Goal: Transaction & Acquisition: Book appointment/travel/reservation

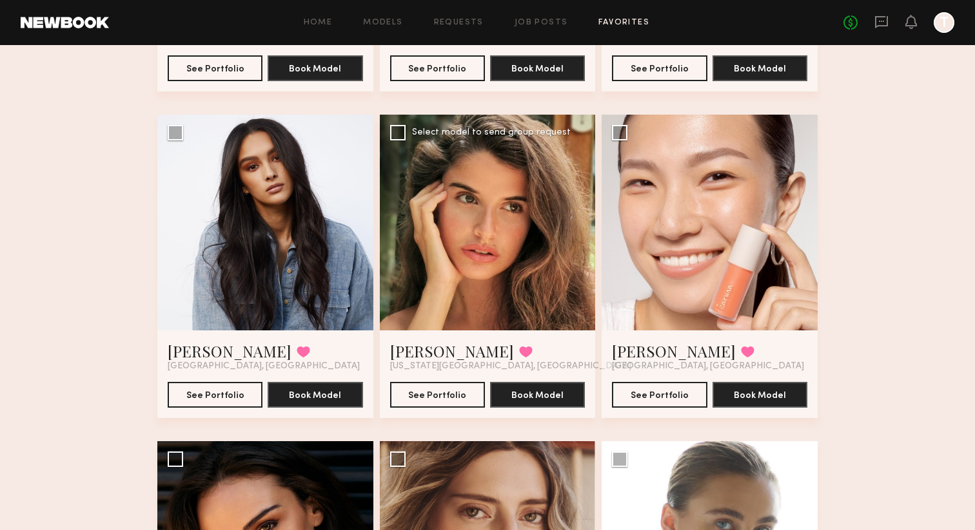
scroll to position [994, 0]
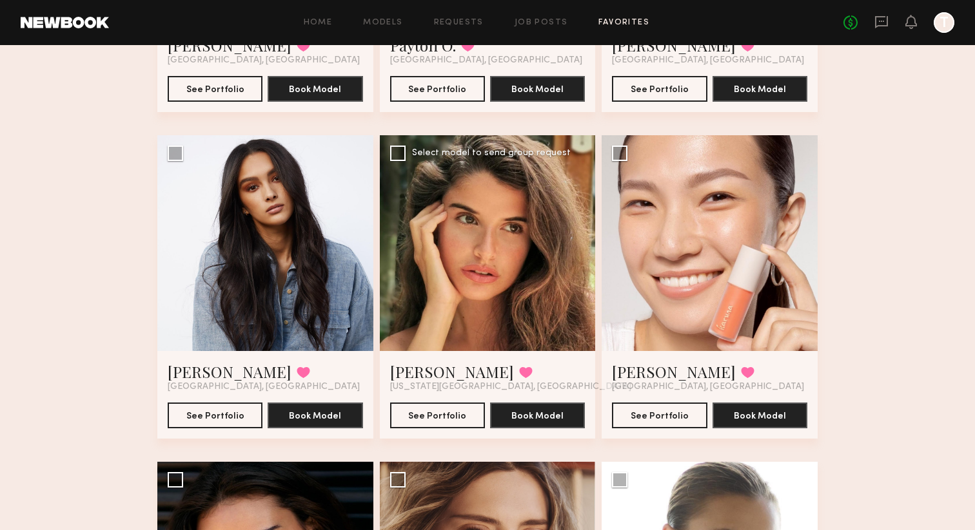
click at [535, 264] on div at bounding box center [488, 243] width 216 height 216
click at [504, 317] on div at bounding box center [488, 243] width 216 height 216
click at [434, 416] on button "See Portfolio" at bounding box center [437, 415] width 95 height 26
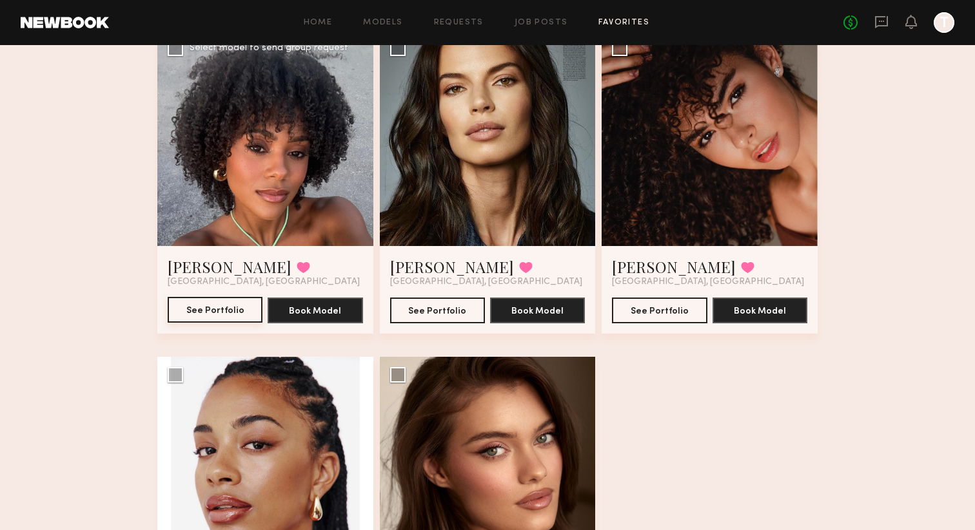
click at [201, 318] on button "See Portfolio" at bounding box center [215, 310] width 95 height 26
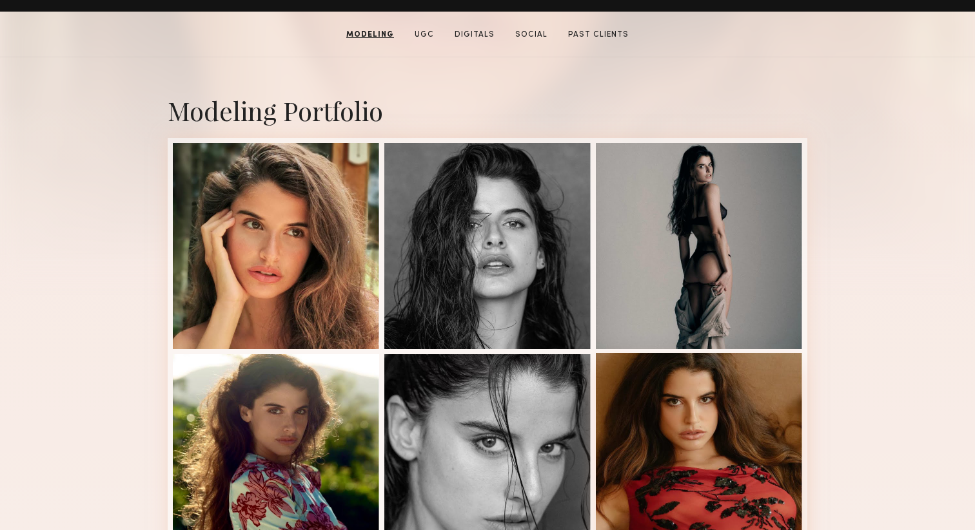
scroll to position [228, 0]
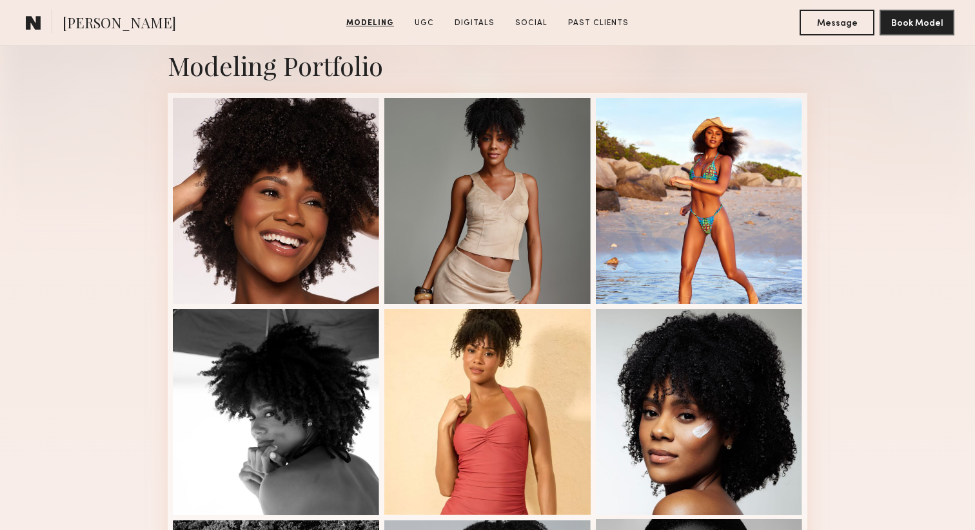
scroll to position [282, 0]
